Goal: Navigation & Orientation: Understand site structure

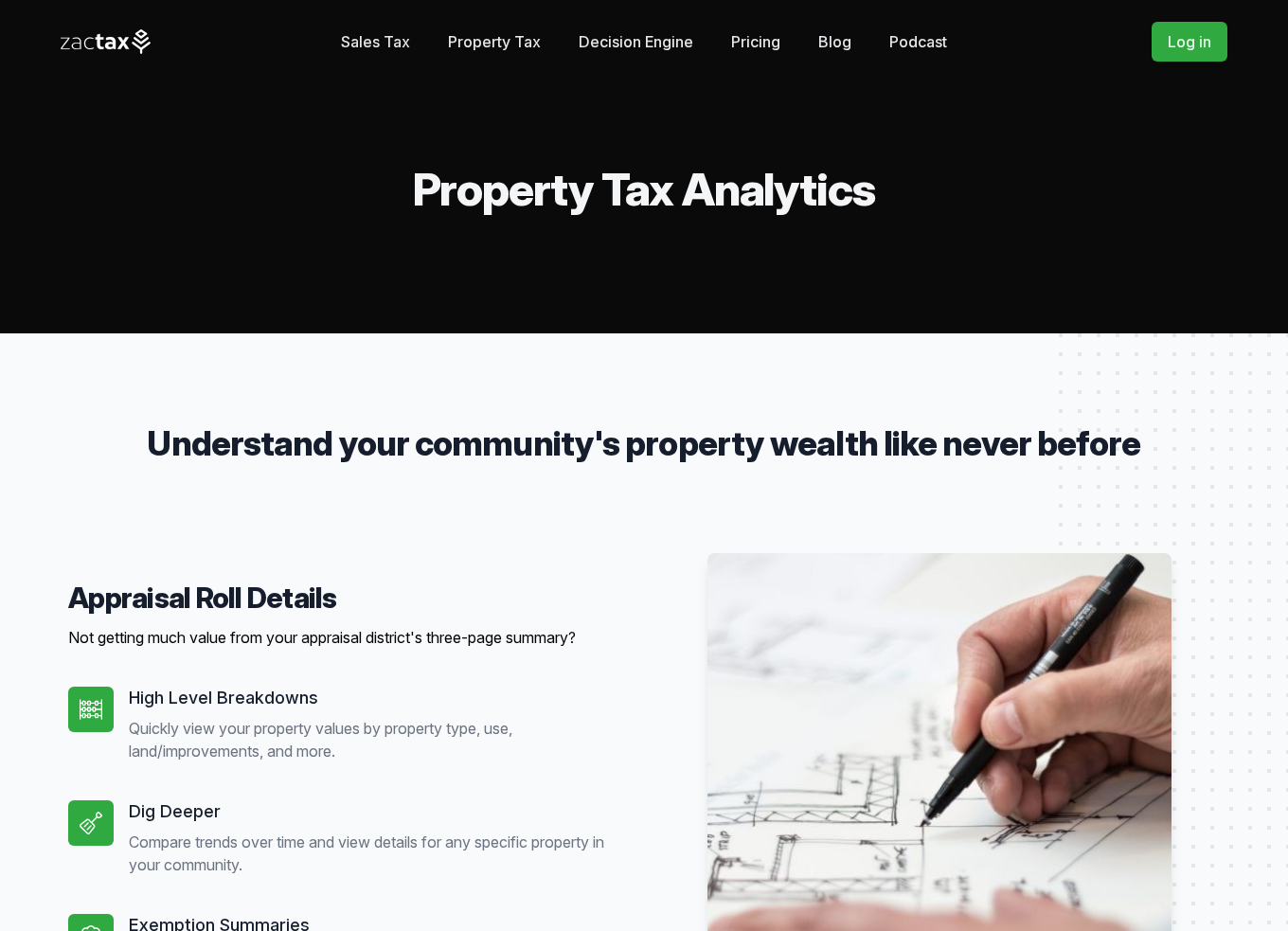
click at [496, 36] on link "Property Tax" at bounding box center [494, 41] width 93 height 38
click at [764, 38] on link "Pricing" at bounding box center [756, 41] width 49 height 38
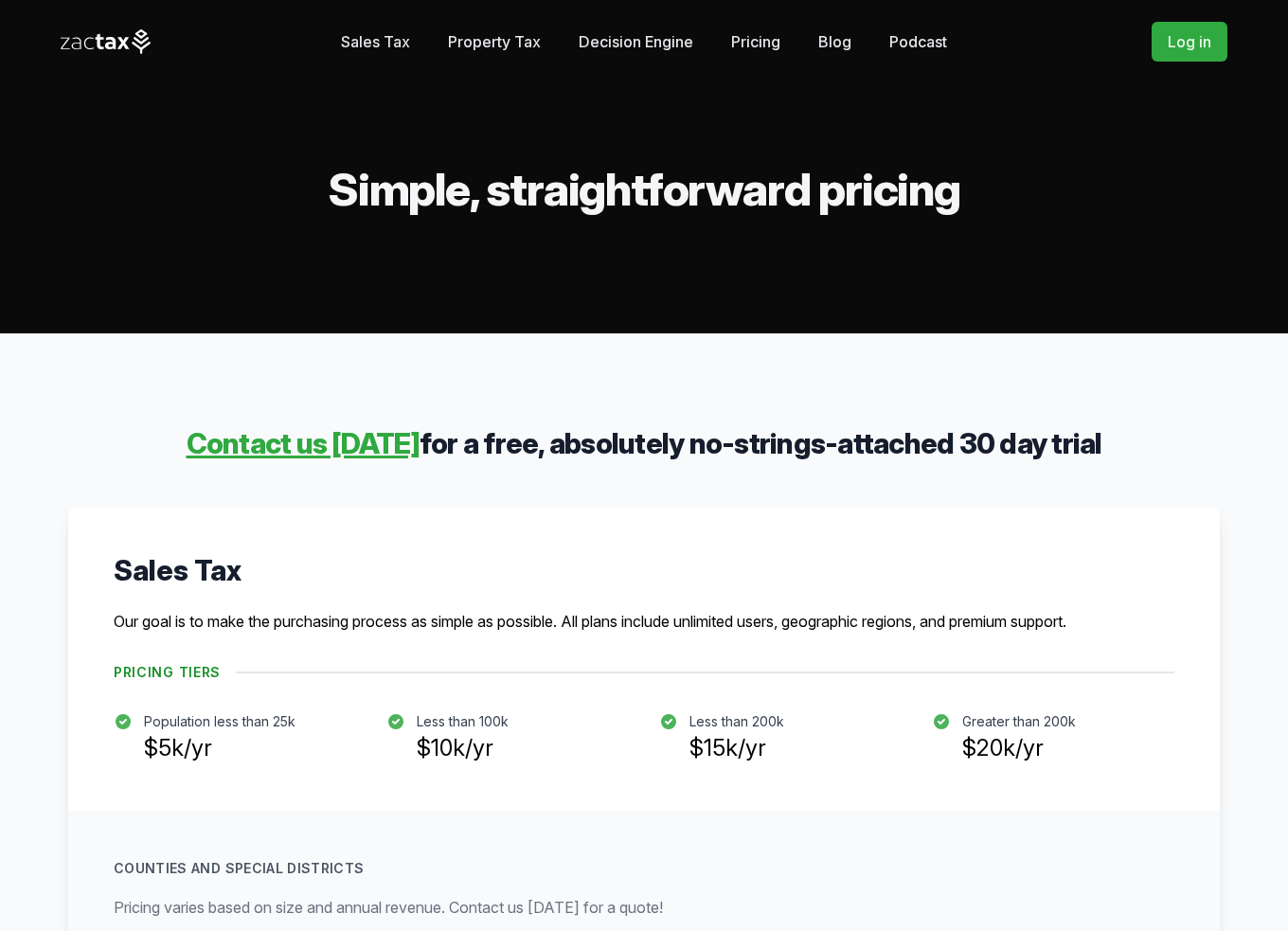
click at [835, 41] on link "Blog" at bounding box center [835, 41] width 33 height 38
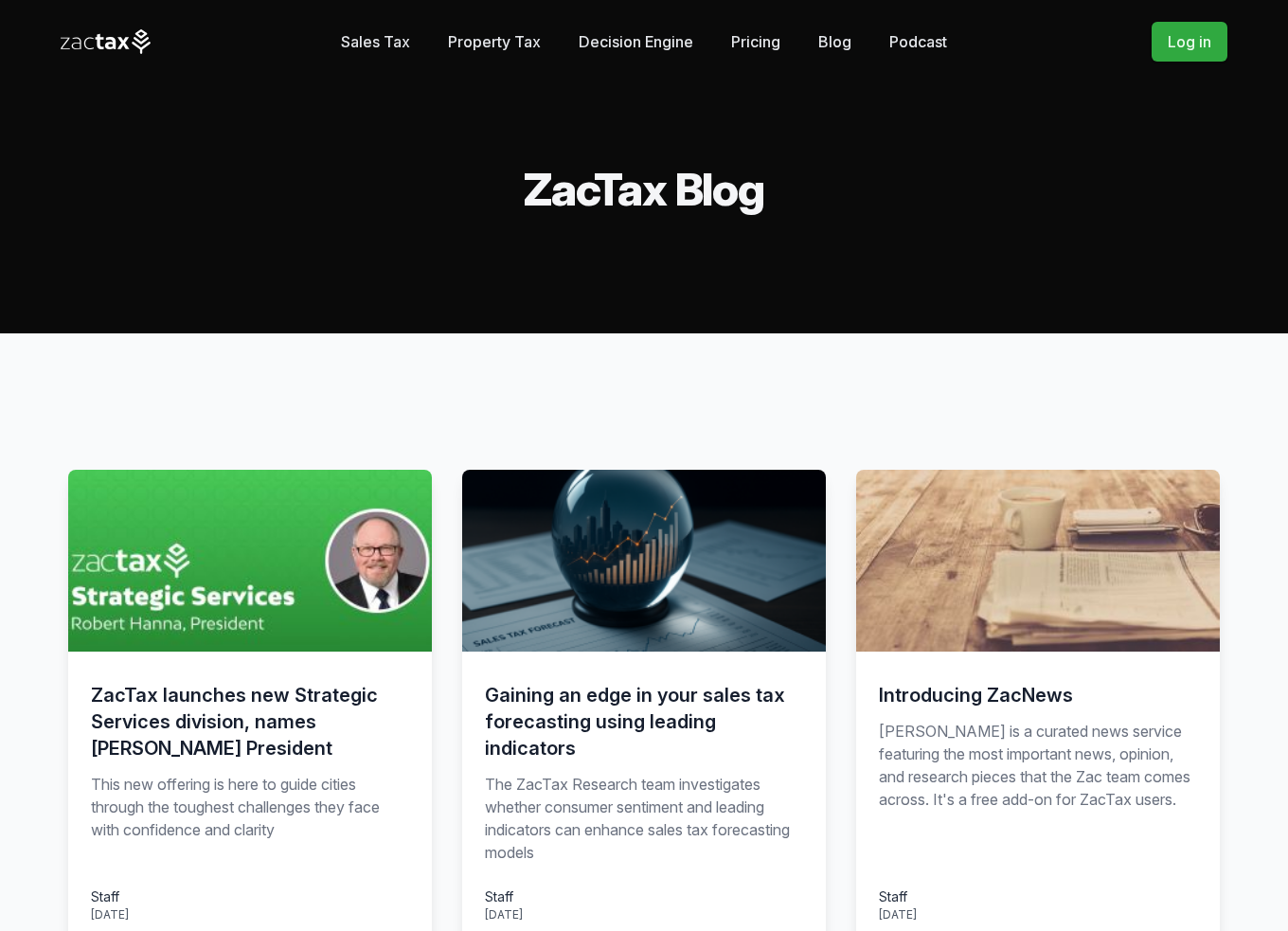
click at [933, 42] on link "Podcast" at bounding box center [918, 41] width 58 height 38
click at [108, 38] on icon at bounding box center [110, 43] width 11 height 13
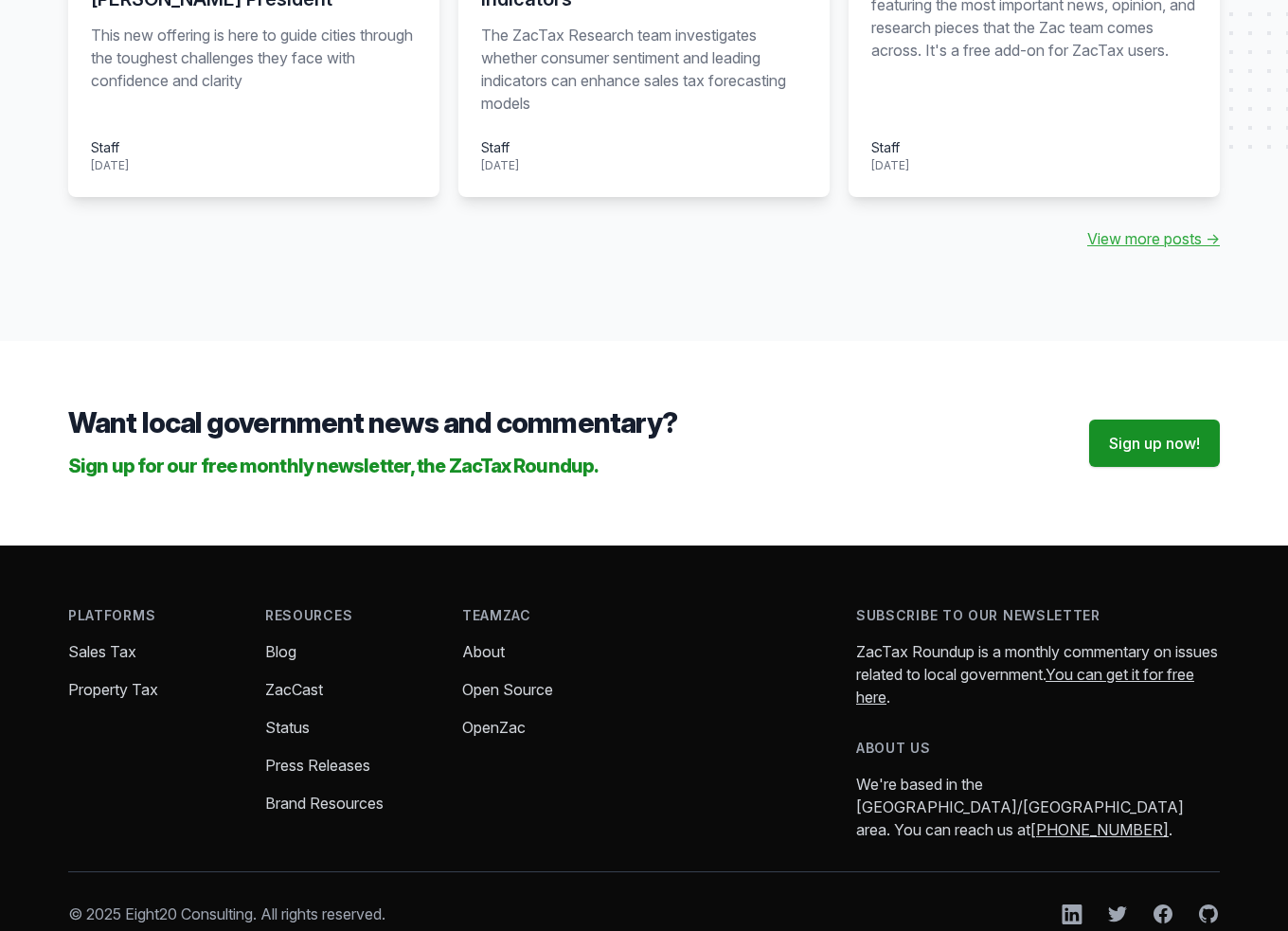
scroll to position [2194, 0]
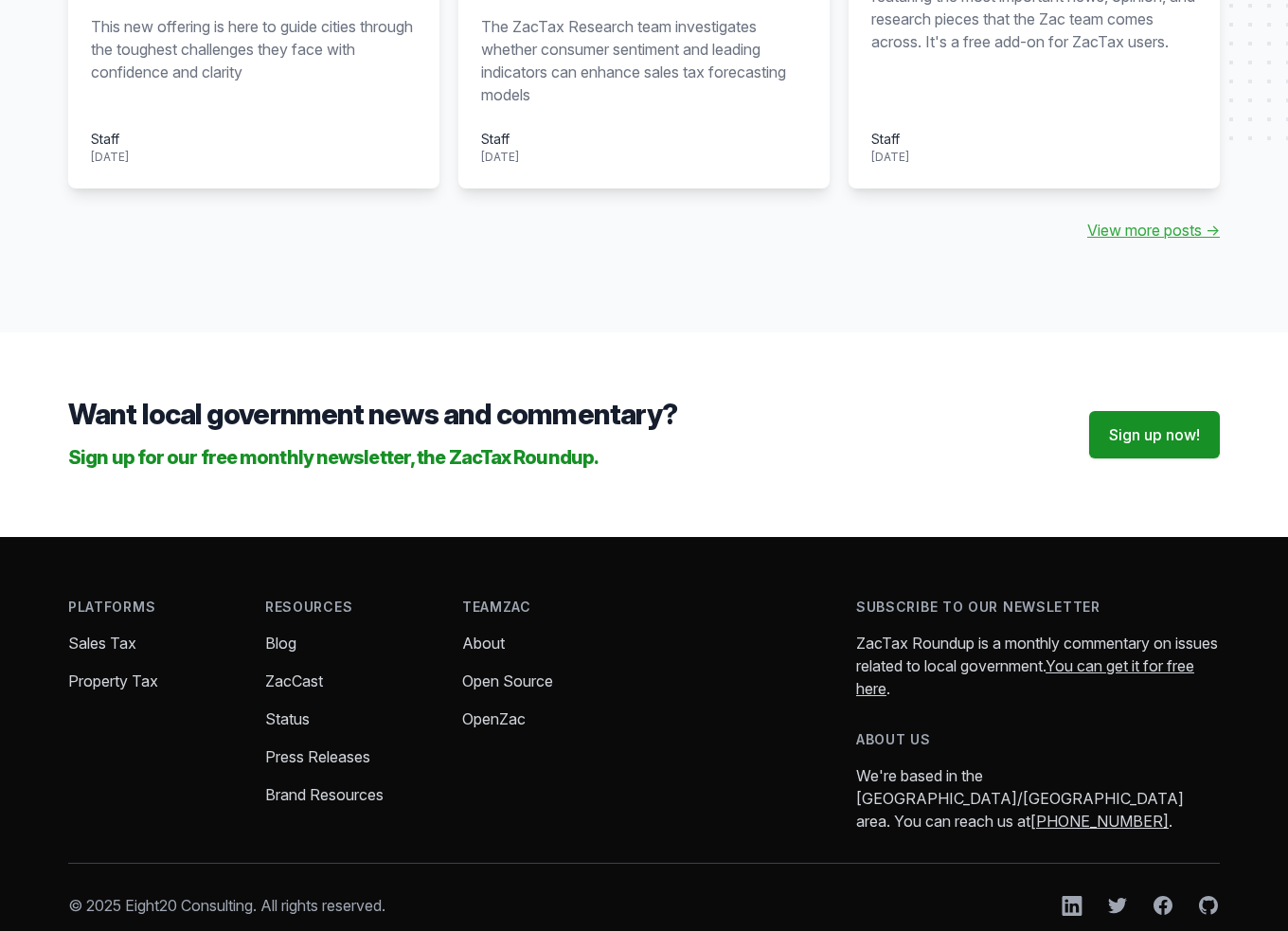
click at [294, 709] on link "Status" at bounding box center [287, 719] width 45 height 19
click at [497, 634] on link "About" at bounding box center [484, 644] width 43 height 19
click at [504, 672] on link "Open Source" at bounding box center [508, 681] width 91 height 19
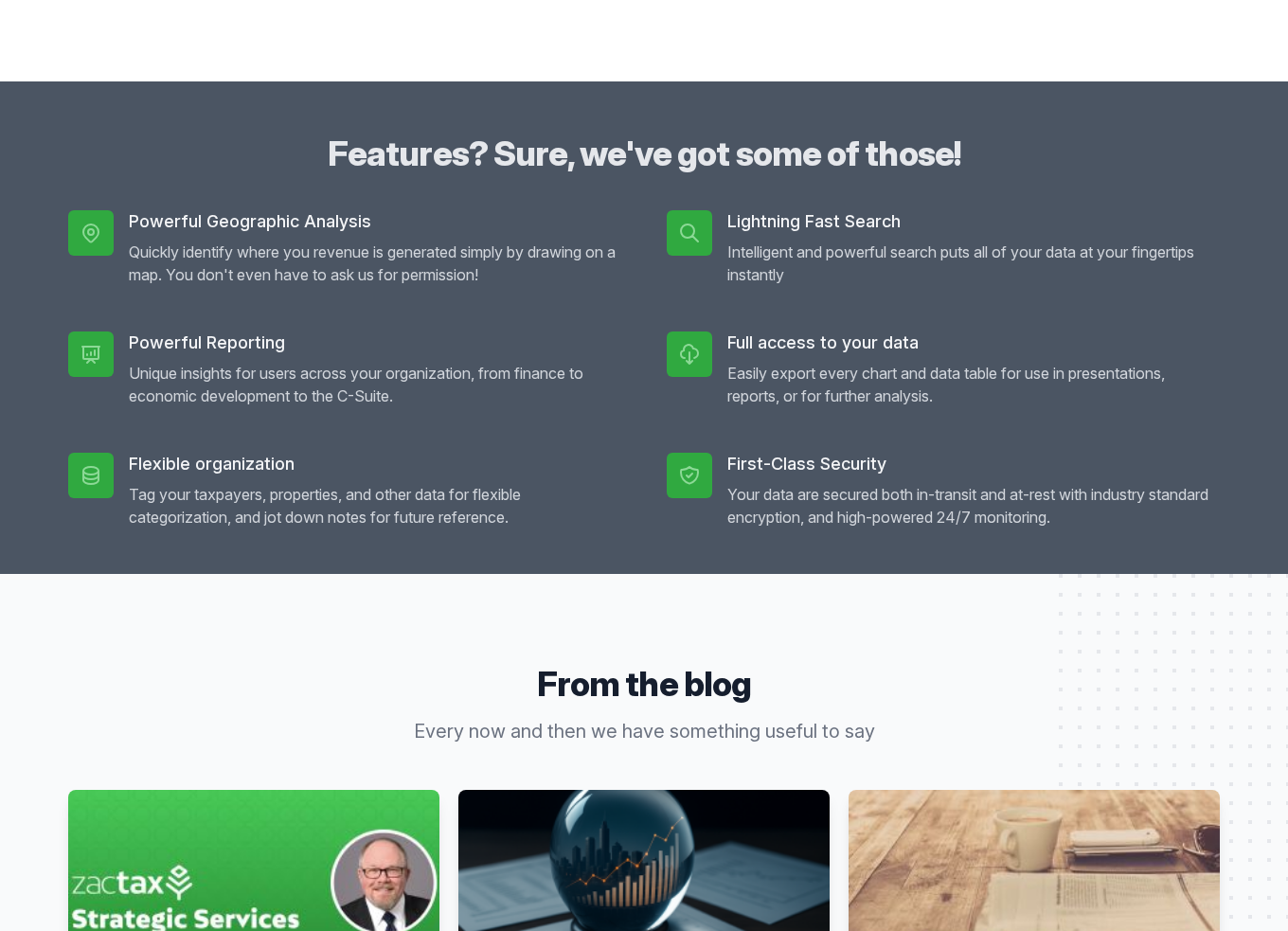
scroll to position [616, 0]
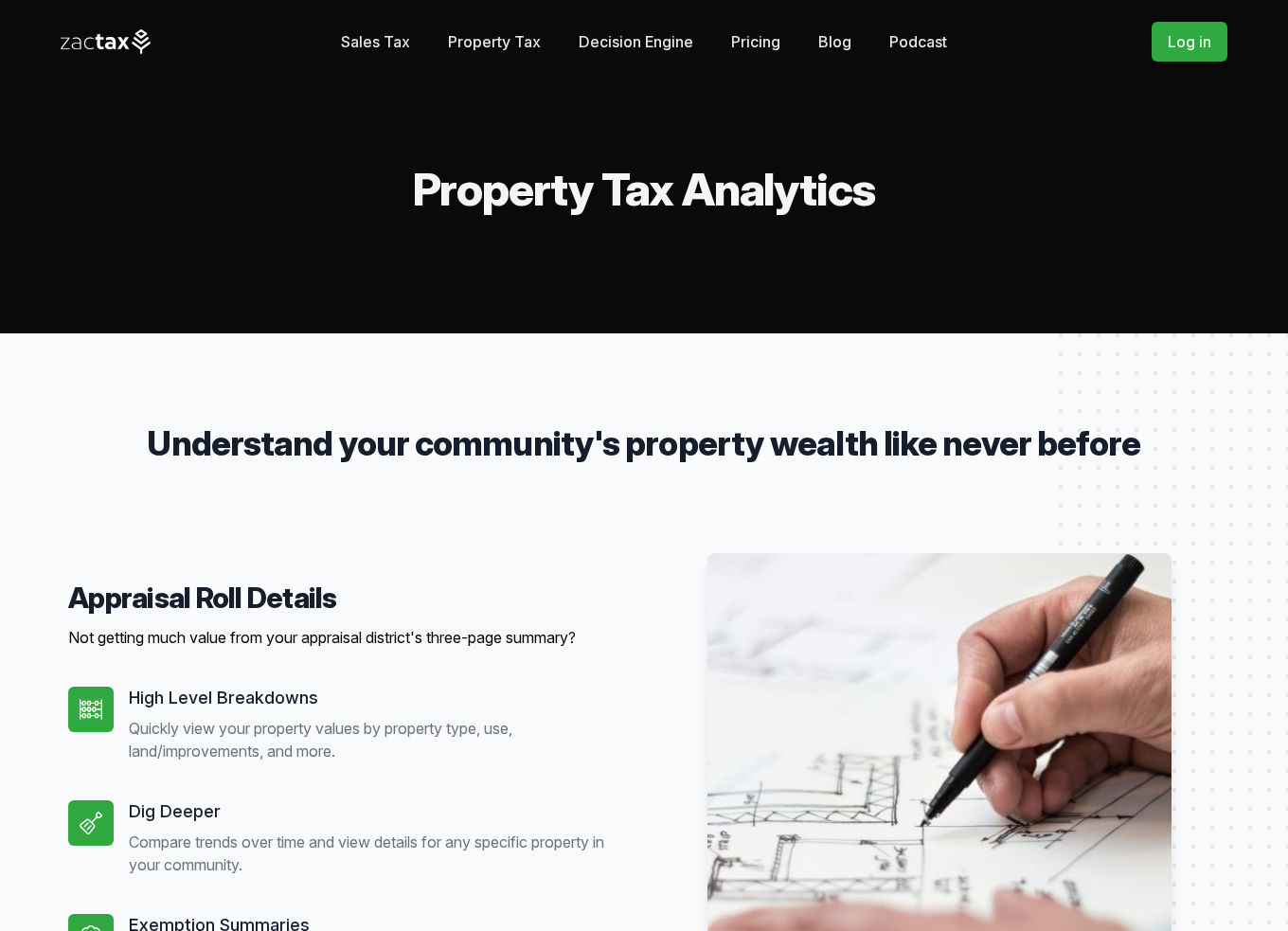
click at [481, 39] on link "Property Tax" at bounding box center [494, 41] width 93 height 38
click at [615, 35] on link "Decision Engine" at bounding box center [636, 41] width 114 height 38
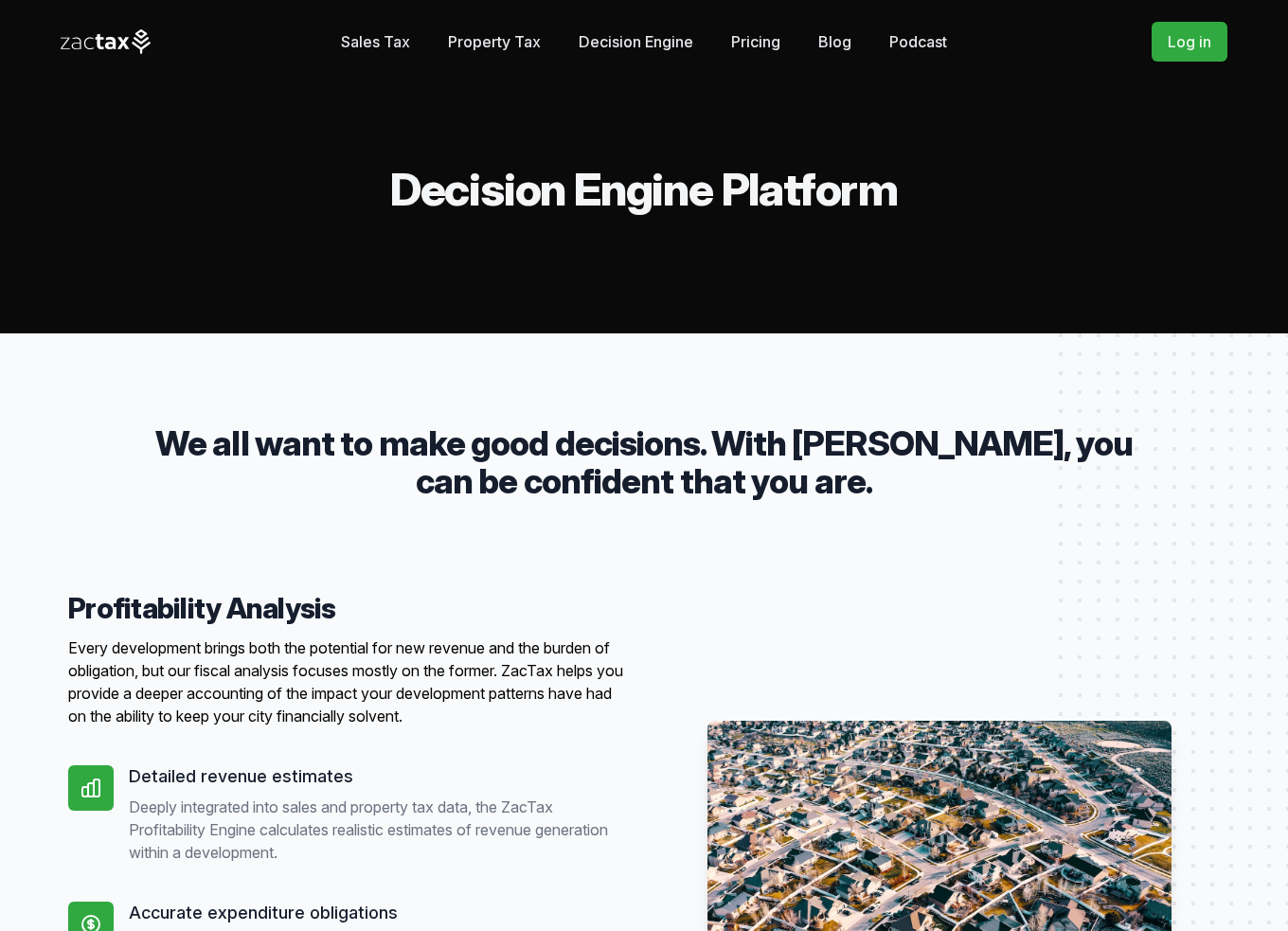
click at [474, 35] on link "Property Tax" at bounding box center [494, 41] width 93 height 38
